Goal: Check status: Check status

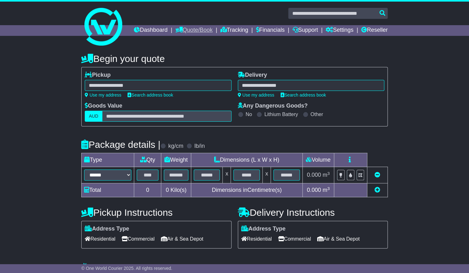
click at [213, 30] on link "Quote/Book" at bounding box center [193, 30] width 37 height 11
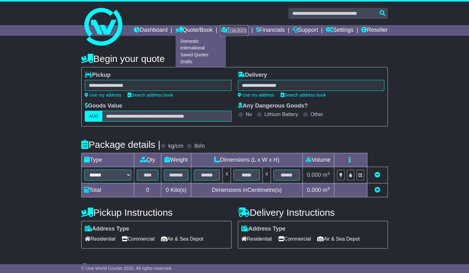
click at [248, 30] on link "Tracking" at bounding box center [234, 30] width 28 height 11
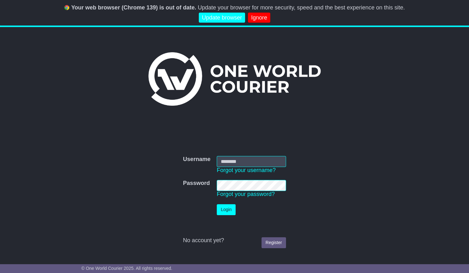
type input "**********"
drag, startPoint x: 227, startPoint y: 211, endPoint x: 229, endPoint y: 207, distance: 4.5
click at [227, 211] on button "Login" at bounding box center [226, 209] width 19 height 11
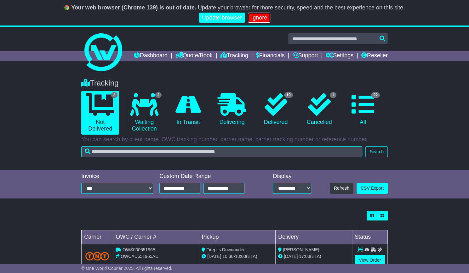
click at [257, 15] on link "Ignore" at bounding box center [259, 18] width 22 height 10
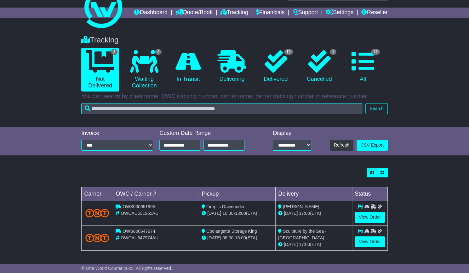
scroll to position [27, 0]
click at [362, 218] on link "View Order" at bounding box center [370, 217] width 30 height 11
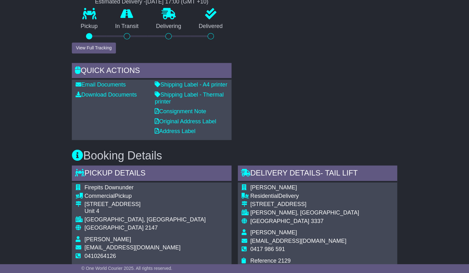
scroll to position [283, 0]
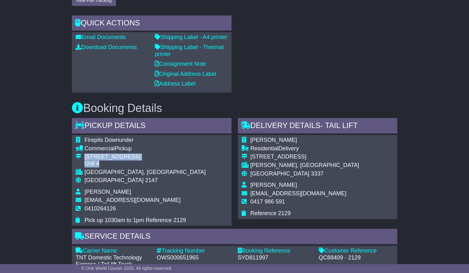
drag, startPoint x: 100, startPoint y: 180, endPoint x: 77, endPoint y: 180, distance: 22.4
click at [77, 169] on tr "13 Brumby Street Unit 4" at bounding box center [141, 161] width 130 height 15
drag, startPoint x: 258, startPoint y: 173, endPoint x: 286, endPoint y: 172, distance: 28.7
click at [286, 161] on div "2 Gleneagles Drive" at bounding box center [304, 157] width 109 height 7
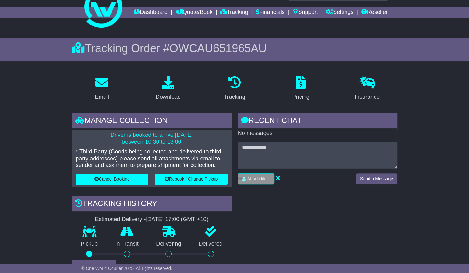
scroll to position [0, 0]
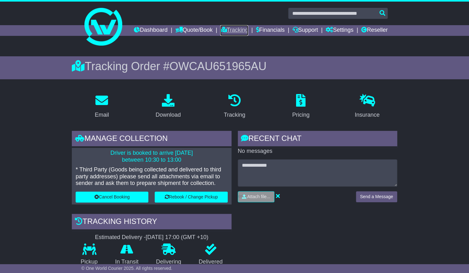
click at [248, 31] on link "Tracking" at bounding box center [234, 30] width 28 height 11
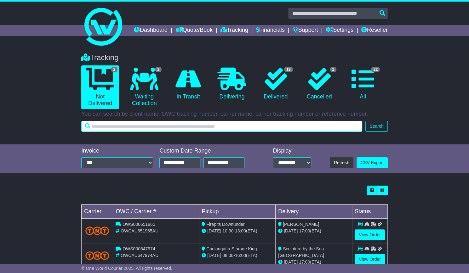
click at [179, 132] on input "text" at bounding box center [221, 126] width 281 height 11
type input "****"
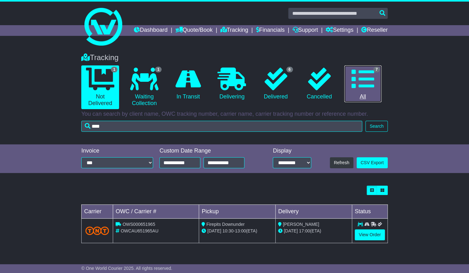
click at [361, 103] on link "7 All" at bounding box center [362, 83] width 37 height 37
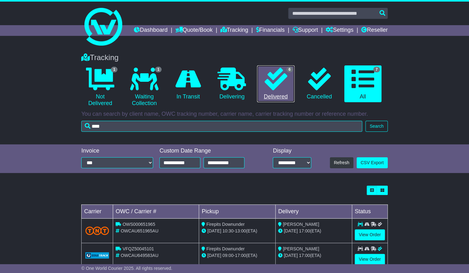
click at [268, 90] on icon at bounding box center [275, 79] width 23 height 23
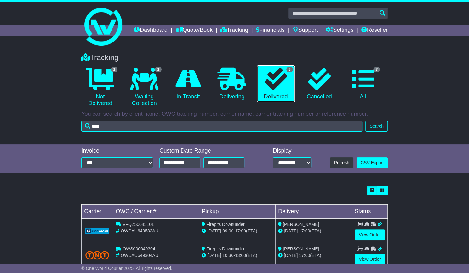
scroll to position [94, 0]
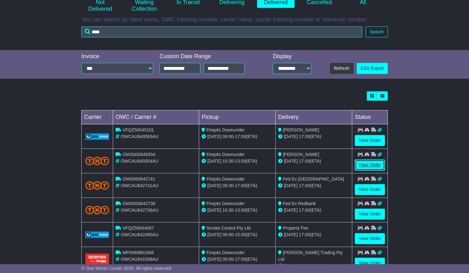
click at [361, 171] on link "View Order" at bounding box center [370, 165] width 30 height 11
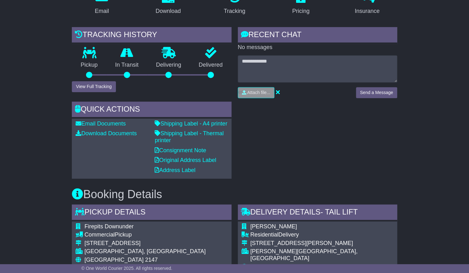
scroll to position [220, 0]
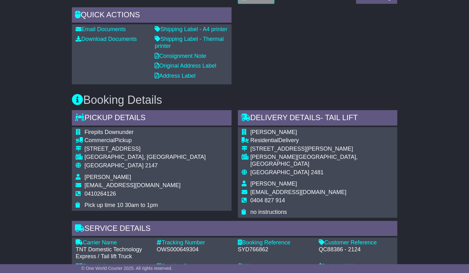
click at [423, 197] on div "Email Download Tracking Pricing Insurance" at bounding box center [234, 214] width 469 height 648
